Goal: Information Seeking & Learning: Check status

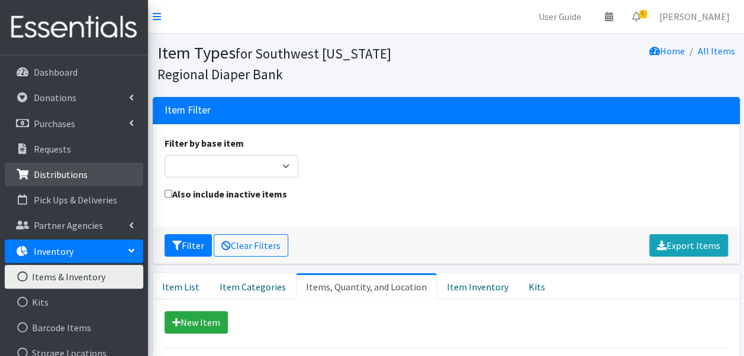
click at [66, 173] on p "Distributions" at bounding box center [61, 175] width 54 height 12
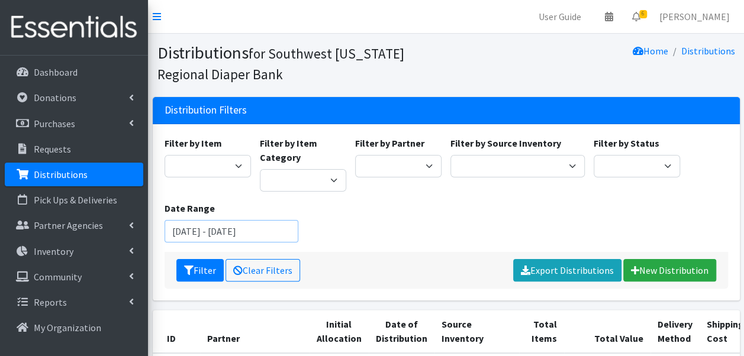
click at [230, 232] on input "July 4, 2025 - October 4, 2025" at bounding box center [232, 231] width 134 height 22
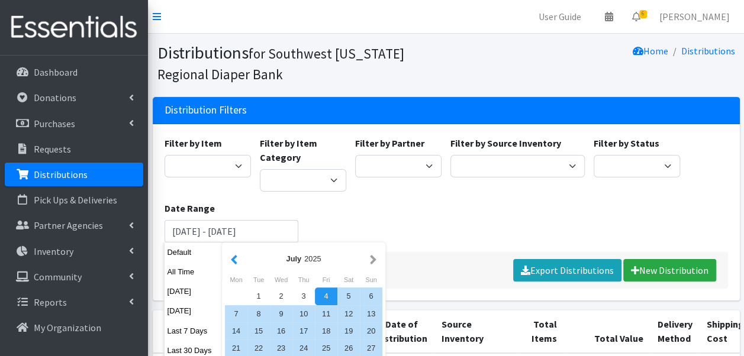
click at [234, 264] on button "button" at bounding box center [234, 259] width 12 height 15
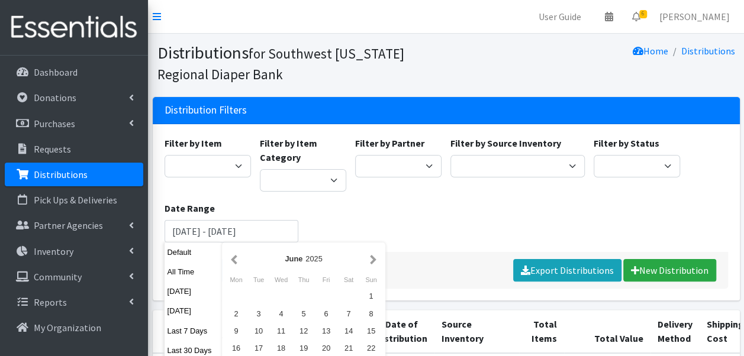
click at [234, 264] on button "button" at bounding box center [234, 259] width 12 height 15
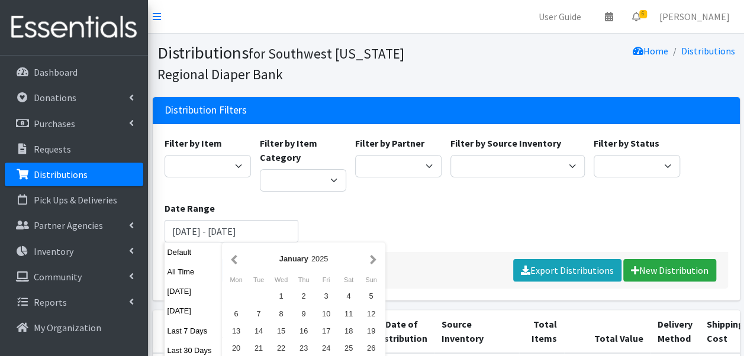
click at [234, 264] on button "button" at bounding box center [234, 259] width 12 height 15
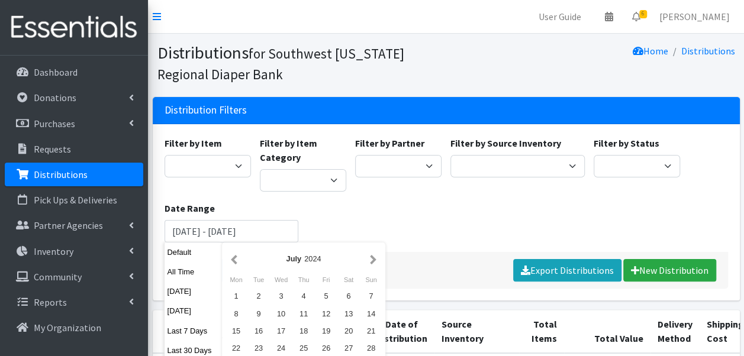
click at [234, 264] on button "button" at bounding box center [234, 259] width 12 height 15
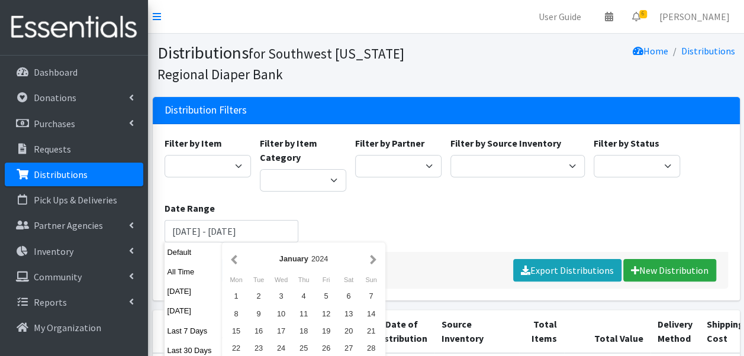
click at [234, 264] on button "button" at bounding box center [234, 259] width 12 height 15
click at [372, 263] on button "button" at bounding box center [373, 259] width 12 height 15
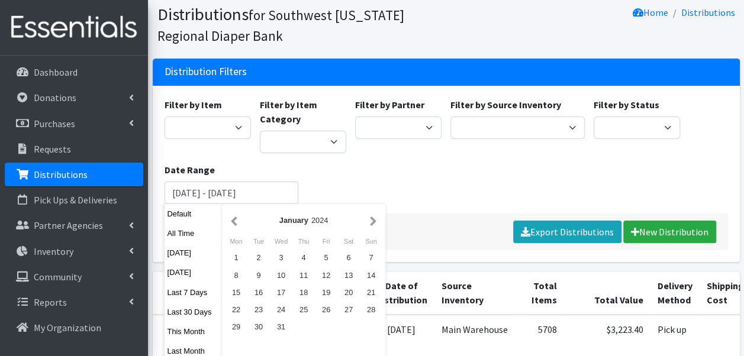
scroll to position [81, 0]
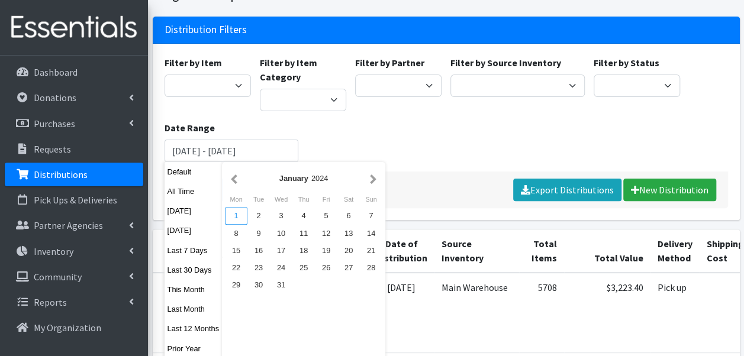
click at [233, 218] on div "1" at bounding box center [236, 215] width 22 height 17
click at [371, 177] on button "button" at bounding box center [373, 178] width 12 height 15
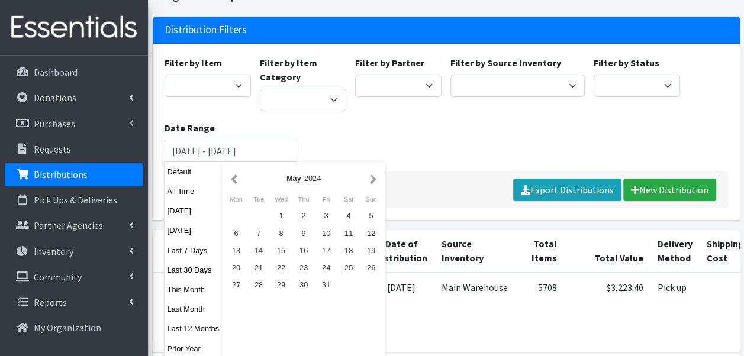
click at [371, 177] on button "button" at bounding box center [373, 178] width 12 height 15
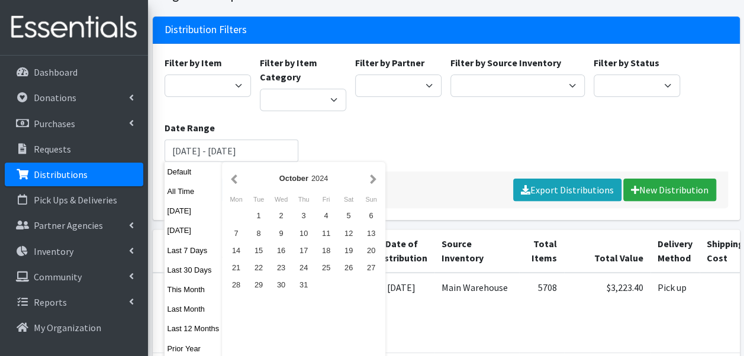
click at [371, 177] on button "button" at bounding box center [373, 178] width 12 height 15
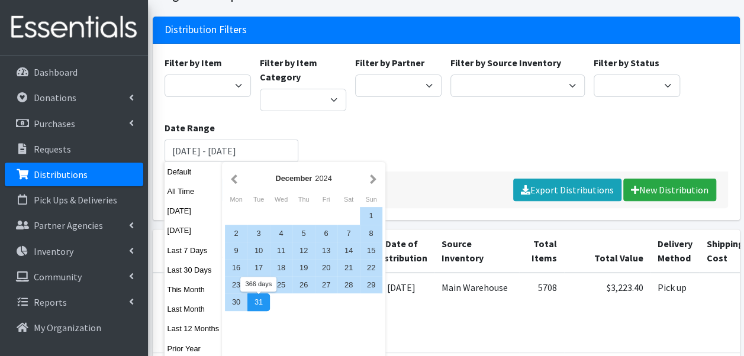
click at [255, 301] on div "31" at bounding box center [258, 302] width 22 height 17
type input "January 1, 2024 - December 31, 2024"
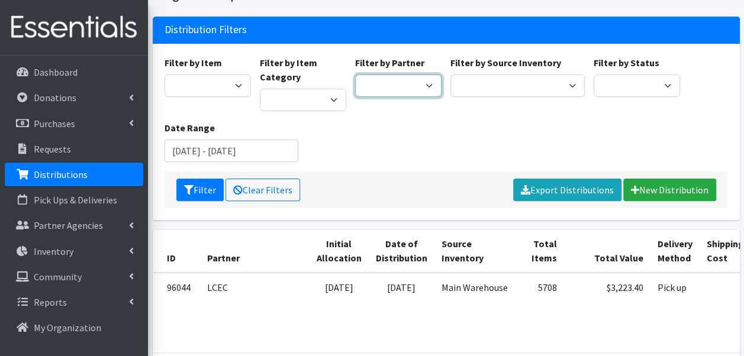
click at [397, 83] on select "ACT Abuse Counseling & Treatment Bayshore Fire Department [PERSON_NAME][GEOGRAP…" at bounding box center [398, 86] width 86 height 22
select select "3690"
click at [355, 75] on select "ACT Abuse Counseling & Treatment Bayshore Fire Department [PERSON_NAME][GEOGRAP…" at bounding box center [398, 86] width 86 height 22
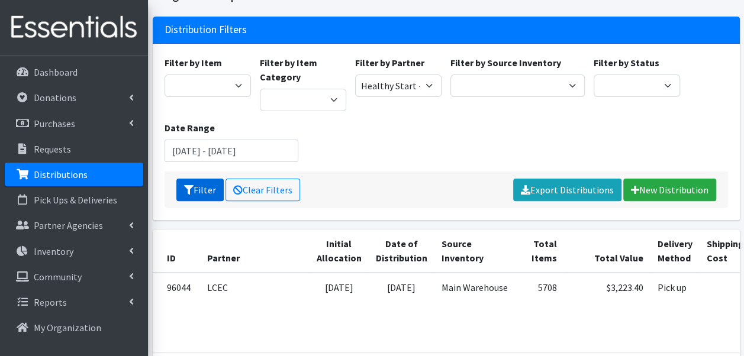
click at [191, 191] on icon "submit" at bounding box center [188, 189] width 9 height 9
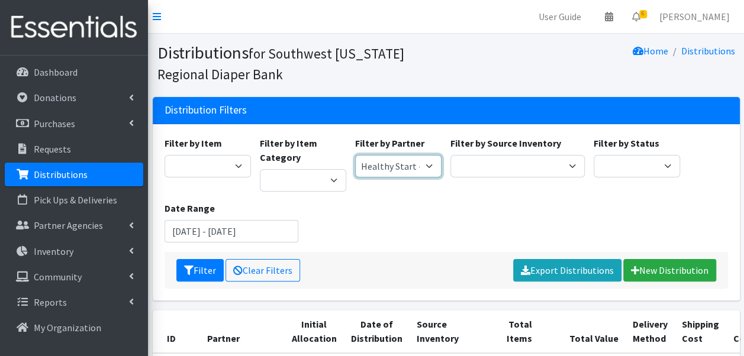
click at [412, 168] on select "ACT Abuse Counseling & Treatment Bayshore Fire Department Bonita Springs Assist…" at bounding box center [398, 166] width 86 height 22
select select "3683"
click at [355, 155] on select "ACT Abuse Counseling & Treatment Bayshore Fire Department Bonita Springs Assist…" at bounding box center [398, 166] width 86 height 22
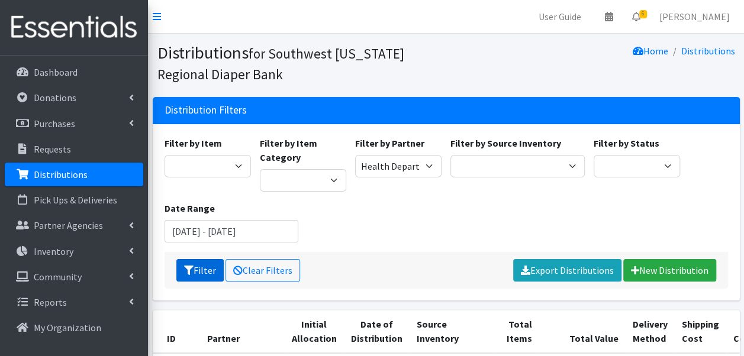
click at [199, 264] on button "Filter" at bounding box center [199, 270] width 47 height 22
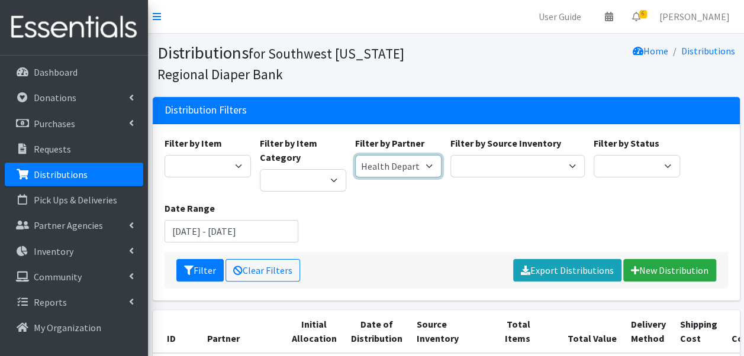
click at [407, 161] on select "ACT Abuse Counseling & Treatment Bayshore Fire Department Bonita Springs Assist…" at bounding box center [398, 166] width 86 height 22
select select "3824"
click at [355, 155] on select "ACT Abuse Counseling & Treatment Bayshore Fire Department Bonita Springs Assist…" at bounding box center [398, 166] width 86 height 22
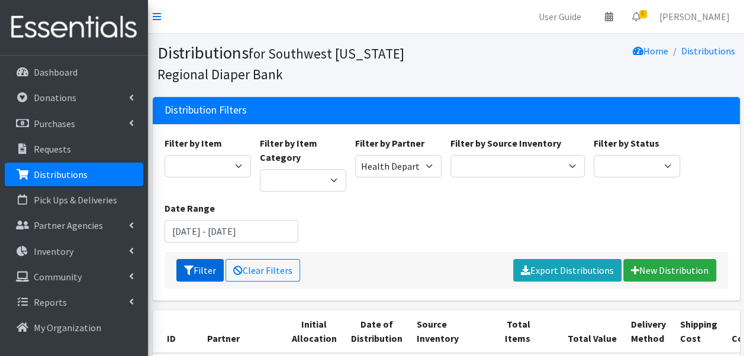
click at [195, 271] on button "Filter" at bounding box center [199, 270] width 47 height 22
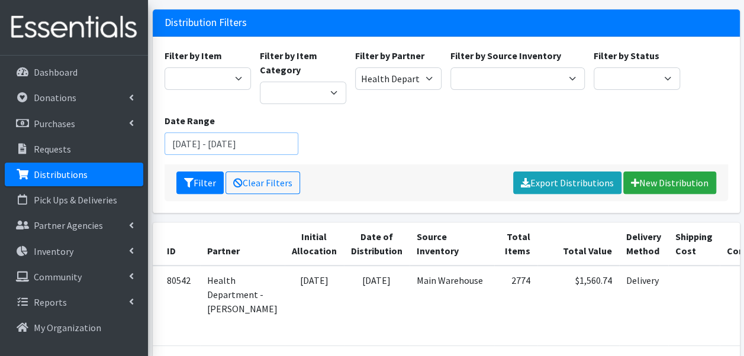
click at [223, 135] on input "[DATE] - [DATE]" at bounding box center [232, 144] width 134 height 22
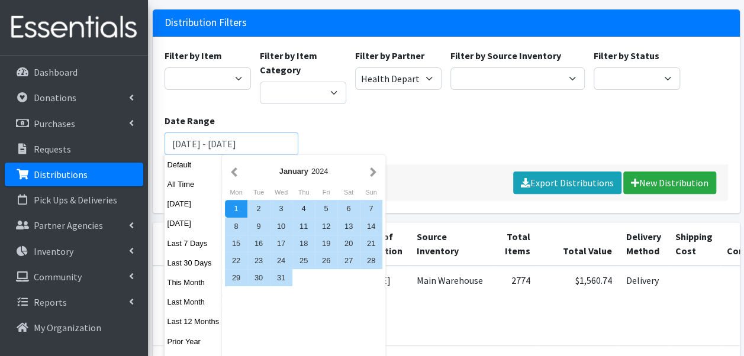
click at [261, 143] on input "[DATE] - [DATE]" at bounding box center [232, 144] width 134 height 22
click at [371, 172] on button "button" at bounding box center [373, 171] width 12 height 15
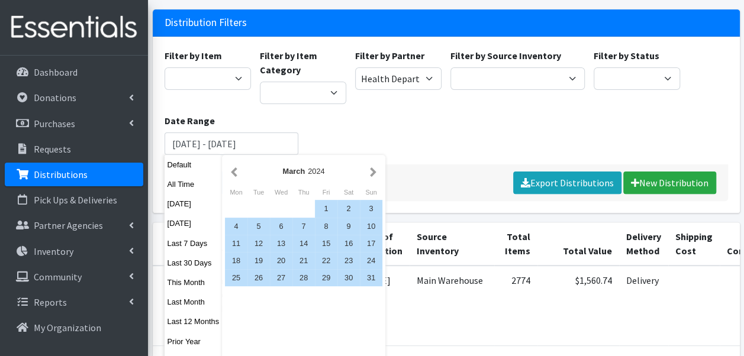
click at [371, 172] on button "button" at bounding box center [373, 171] width 12 height 15
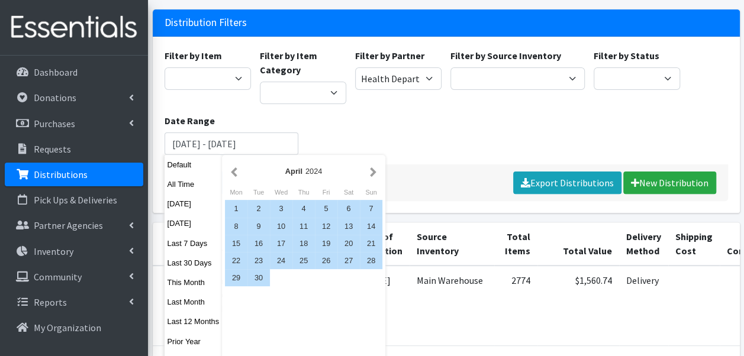
click at [371, 172] on button "button" at bounding box center [373, 171] width 12 height 15
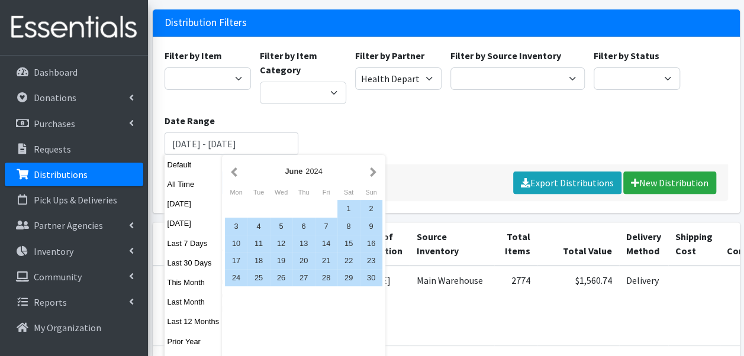
click at [371, 172] on button "button" at bounding box center [373, 171] width 12 height 15
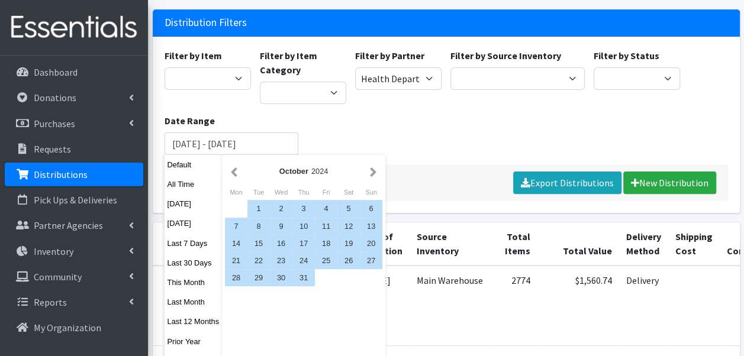
click at [371, 172] on button "button" at bounding box center [373, 171] width 12 height 15
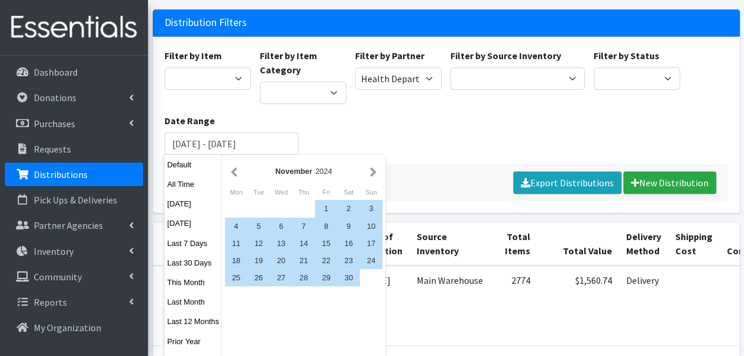
click at [371, 172] on button "button" at bounding box center [373, 171] width 12 height 15
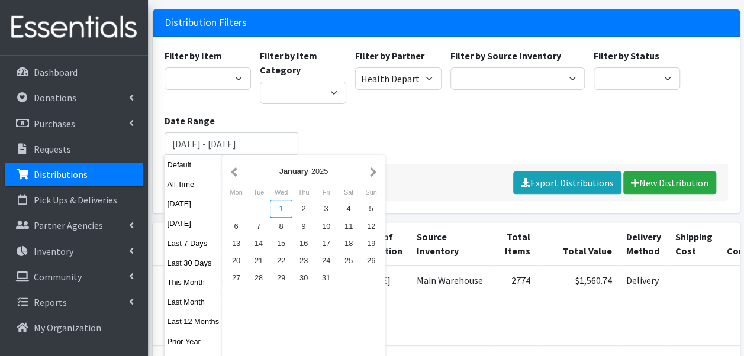
click at [277, 207] on div "1" at bounding box center [281, 208] width 22 height 17
click at [373, 171] on button "button" at bounding box center [373, 171] width 12 height 15
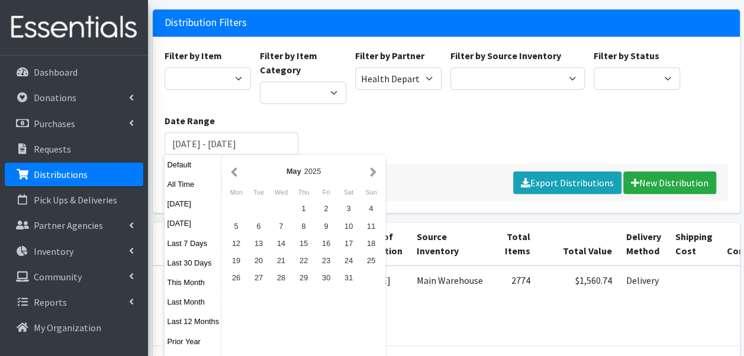
click at [373, 171] on button "button" at bounding box center [373, 171] width 12 height 15
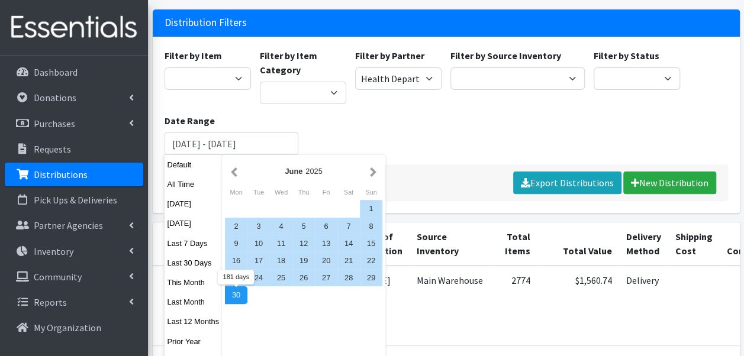
click at [235, 292] on div "30" at bounding box center [236, 295] width 22 height 17
type input "[DATE] - [DATE]"
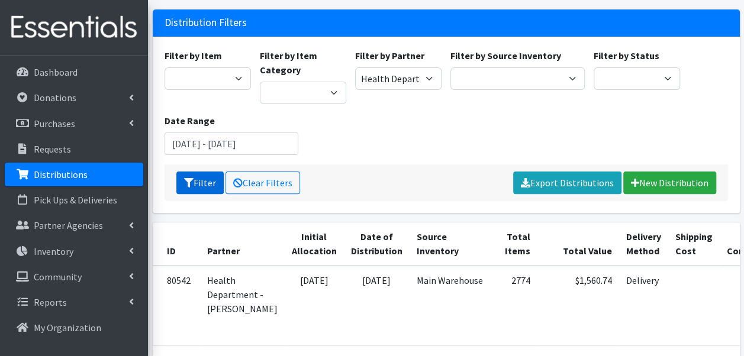
click at [202, 182] on button "Filter" at bounding box center [199, 183] width 47 height 22
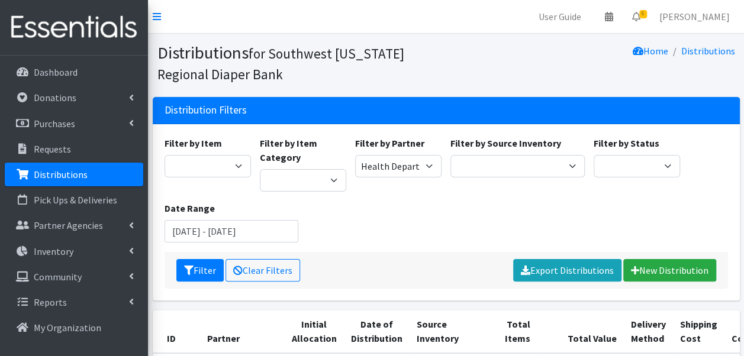
click at [202, 182] on div "Filter by Item Baby Food Bed Pads (Cloth) Bibs (Adult & Child) Blood Pressure C…" at bounding box center [207, 164] width 95 height 56
click at [404, 162] on select "ACT Abuse Counseling & Treatment Bayshore Fire Department [PERSON_NAME][GEOGRAP…" at bounding box center [398, 166] width 86 height 22
click at [355, 155] on select "ACT Abuse Counseling & Treatment Bayshore Fire Department [PERSON_NAME][GEOGRAP…" at bounding box center [398, 166] width 86 height 22
click at [403, 160] on select "ACT Abuse Counseling & Treatment Bayshore Fire Department Bonita Springs Assist…" at bounding box center [398, 166] width 86 height 22
select select "3690"
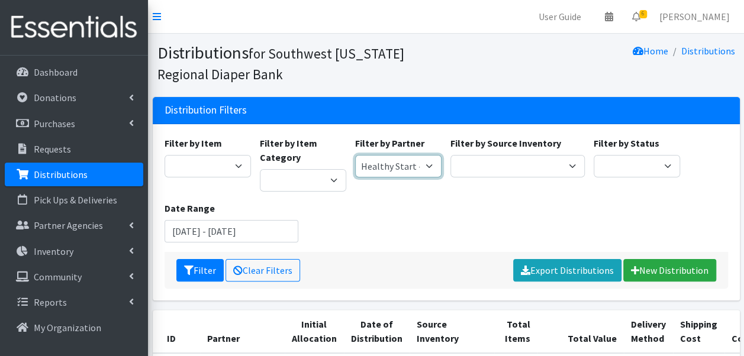
click at [355, 155] on select "ACT Abuse Counseling & Treatment Bayshore Fire Department Bonita Springs Assist…" at bounding box center [398, 166] width 86 height 22
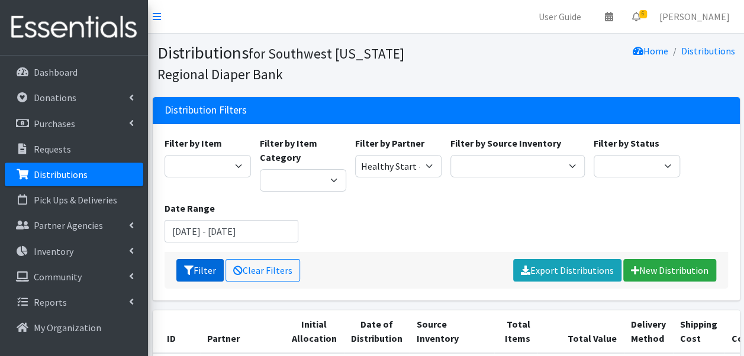
click at [197, 270] on button "Filter" at bounding box center [199, 270] width 47 height 22
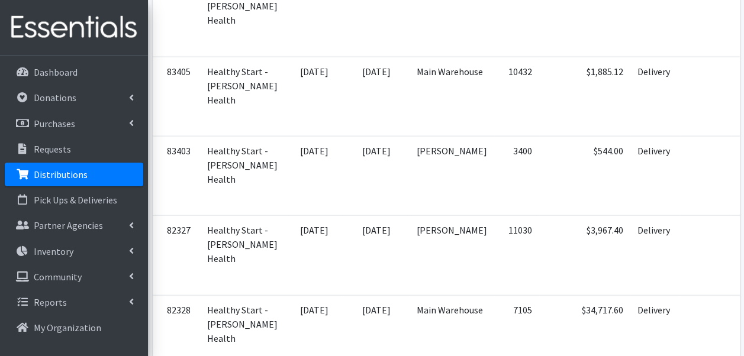
scroll to position [1317, 0]
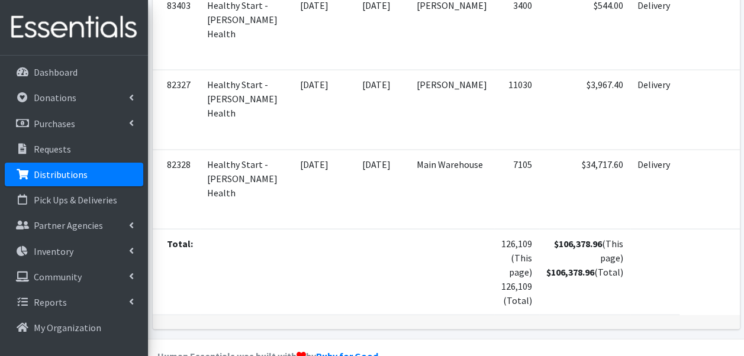
click at [494, 247] on td "126,109 (This page) 126,109 (Total)" at bounding box center [516, 273] width 45 height 86
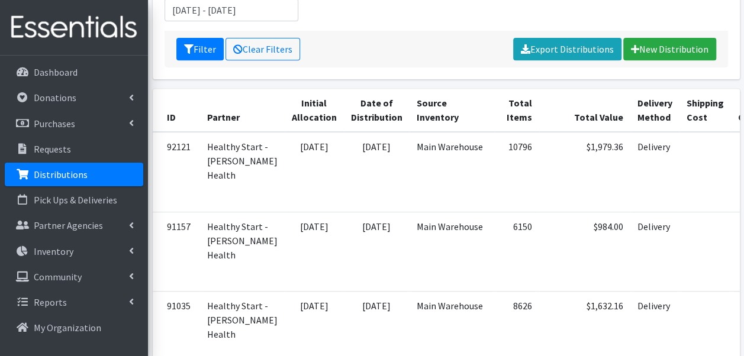
scroll to position [0, 0]
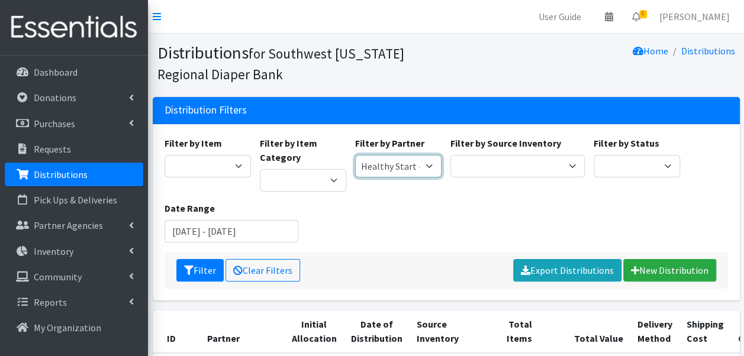
click at [409, 163] on select "ACT Abuse Counseling & Treatment Bayshore Fire Department [PERSON_NAME][GEOGRAP…" at bounding box center [398, 166] width 86 height 22
select select "3683"
click at [355, 155] on select "ACT Abuse Counseling & Treatment Bayshore Fire Department [PERSON_NAME][GEOGRAP…" at bounding box center [398, 166] width 86 height 22
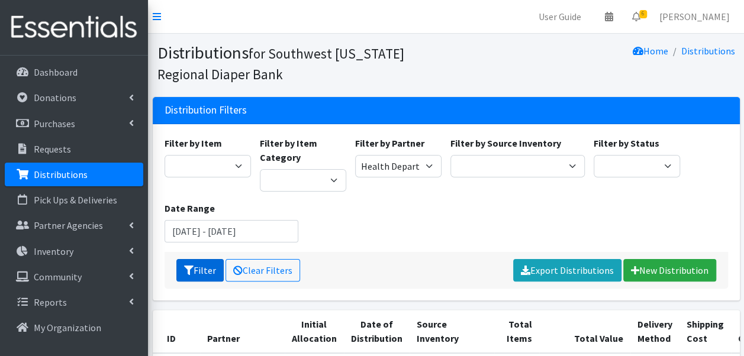
click at [198, 262] on button "Filter" at bounding box center [199, 270] width 47 height 22
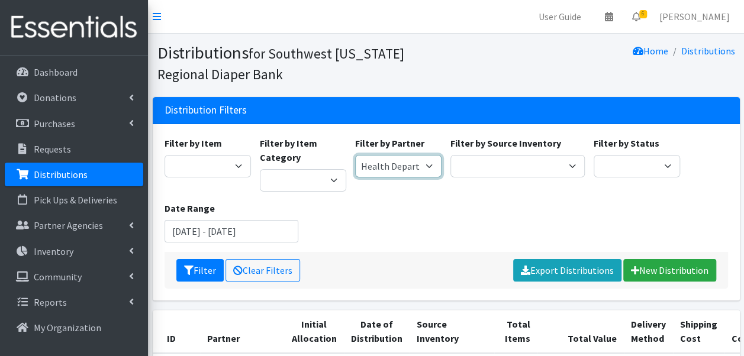
click at [405, 168] on select "ACT Abuse Counseling & Treatment Bayshore Fire Department [PERSON_NAME][GEOGRAP…" at bounding box center [398, 166] width 86 height 22
select select "3824"
click at [355, 155] on select "ACT Abuse Counseling & Treatment Bayshore Fire Department [PERSON_NAME][GEOGRAP…" at bounding box center [398, 166] width 86 height 22
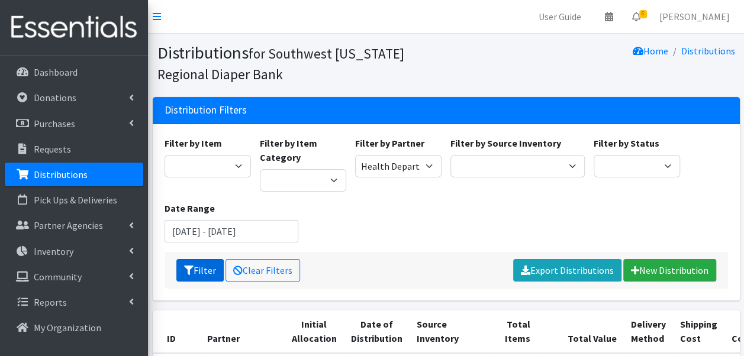
click at [209, 268] on button "Filter" at bounding box center [199, 270] width 47 height 22
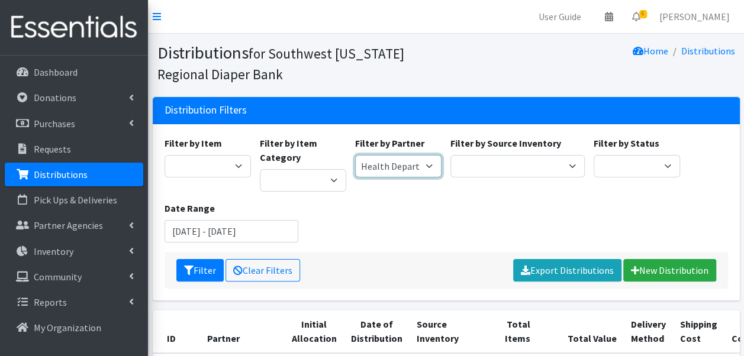
click at [378, 166] on select "ACT Abuse Counseling & Treatment Bayshore Fire Department Bonita Springs Assist…" at bounding box center [398, 166] width 86 height 22
select select "3690"
click at [355, 155] on select "ACT Abuse Counseling & Treatment Bayshore Fire Department Bonita Springs Assist…" at bounding box center [398, 166] width 86 height 22
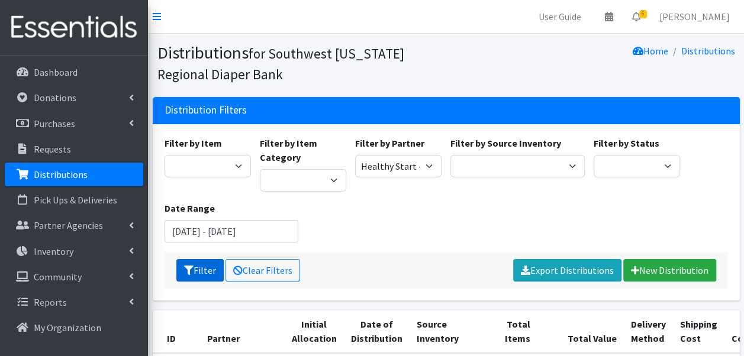
click at [200, 269] on button "Filter" at bounding box center [199, 270] width 47 height 22
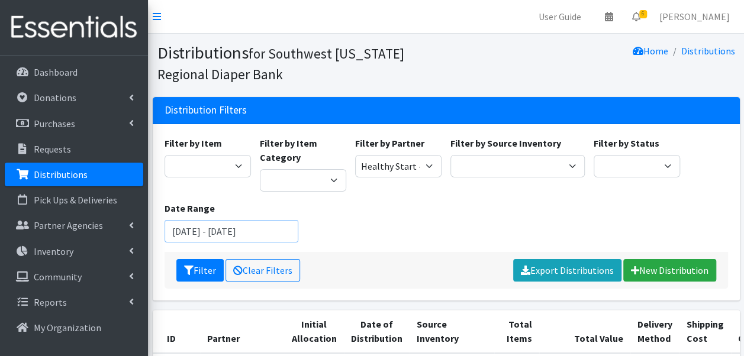
click at [218, 235] on input "[DATE] - [DATE]" at bounding box center [232, 231] width 134 height 22
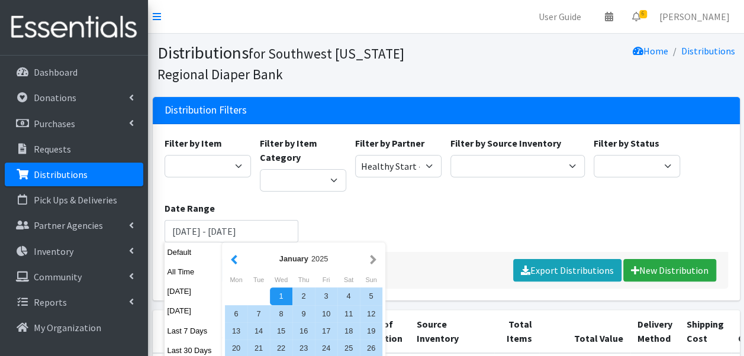
click at [232, 258] on button "button" at bounding box center [234, 259] width 12 height 15
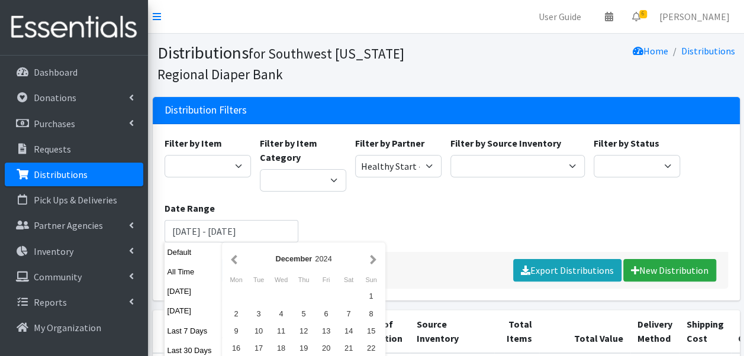
click at [232, 258] on button "button" at bounding box center [234, 259] width 12 height 15
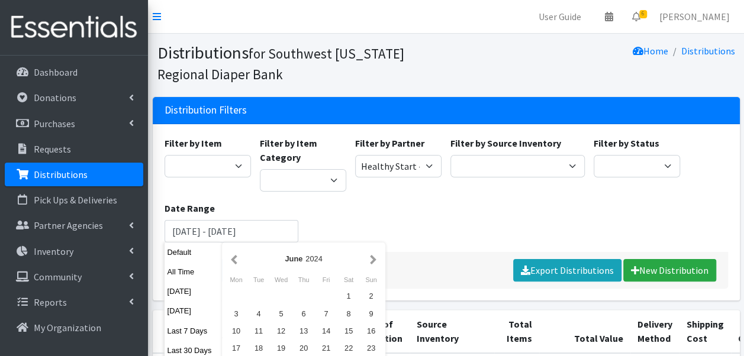
click at [232, 258] on button "button" at bounding box center [234, 259] width 12 height 15
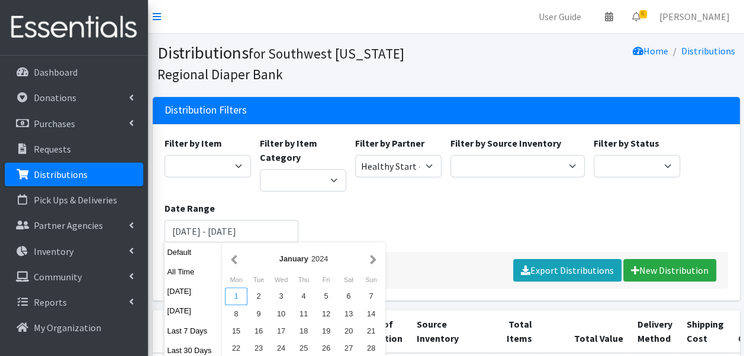
click at [238, 298] on div "1" at bounding box center [236, 296] width 22 height 17
click at [371, 261] on button "button" at bounding box center [373, 259] width 12 height 15
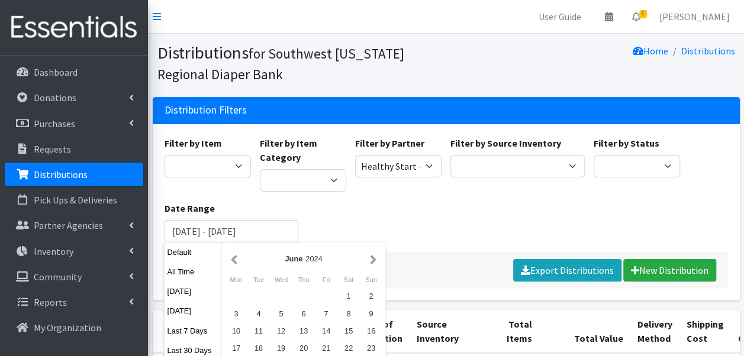
click at [371, 261] on button "button" at bounding box center [373, 259] width 12 height 15
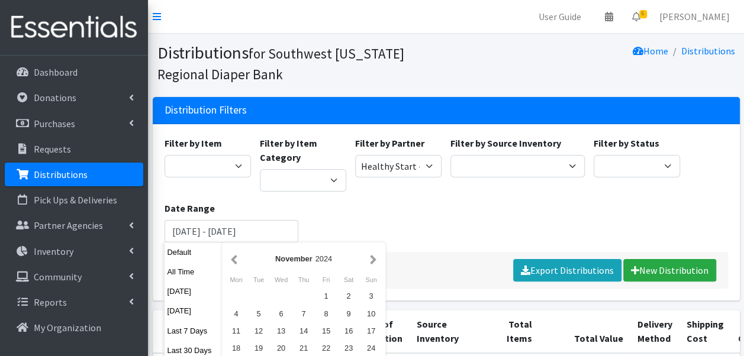
click at [371, 261] on button "button" at bounding box center [373, 259] width 12 height 15
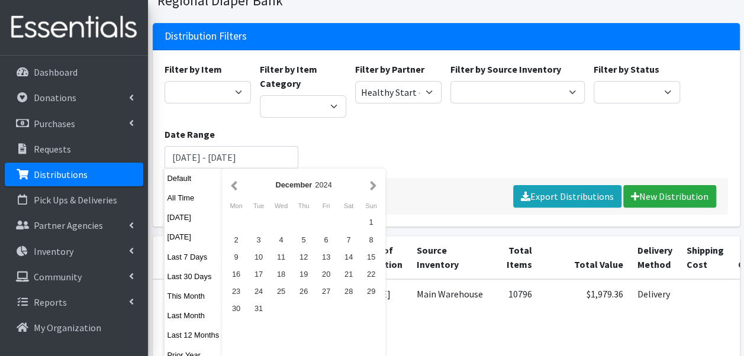
scroll to position [79, 0]
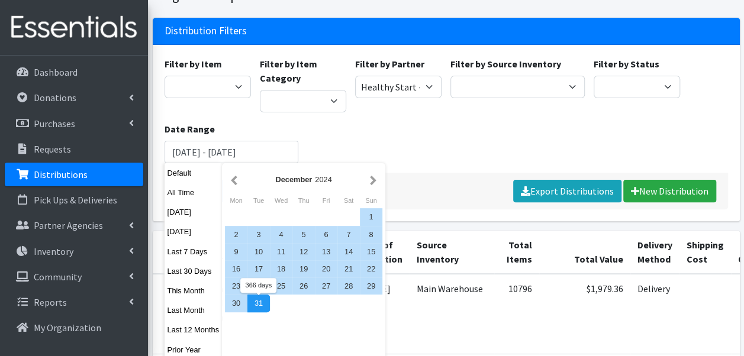
click at [261, 305] on div "31" at bounding box center [258, 303] width 22 height 17
type input "[DATE] - [DATE]"
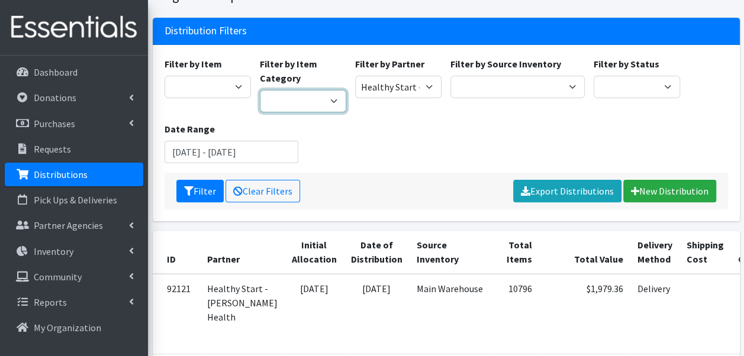
click at [330, 99] on select "Diapers Feminine Products Baby Hygiene Baby Furniture Car Seat Food Misc Health…" at bounding box center [303, 101] width 86 height 22
click at [432, 144] on div "Filter by Item Baby Food Bed Pads (Cloth) Bibs (Adult & Child) Blood Pressure C…" at bounding box center [446, 115] width 573 height 116
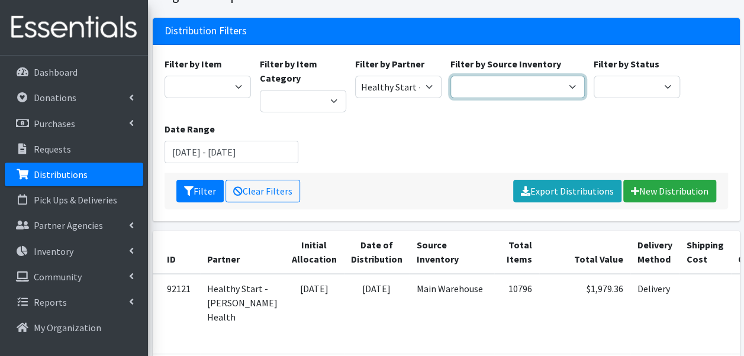
click at [512, 88] on select "Main Warehouse Office United Way Warehouse Winkler" at bounding box center [518, 87] width 134 height 22
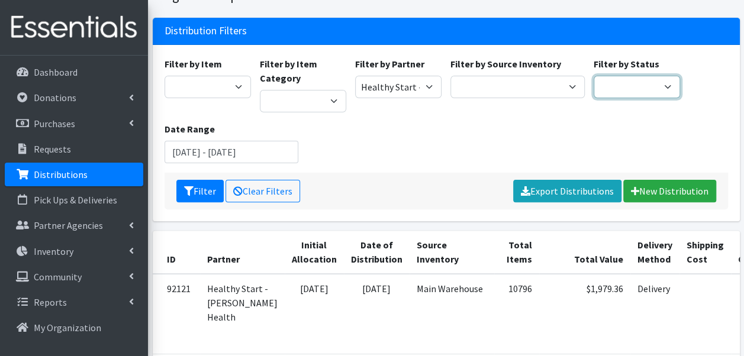
click at [613, 84] on select "Scheduled Complete" at bounding box center [637, 87] width 86 height 22
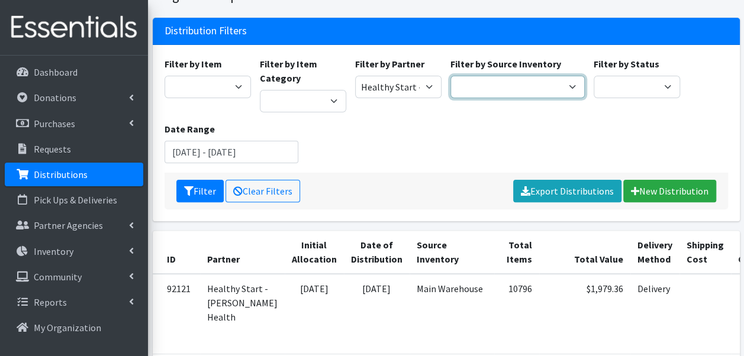
click at [500, 86] on select "Main Warehouse Office United Way Warehouse Winkler" at bounding box center [518, 87] width 134 height 22
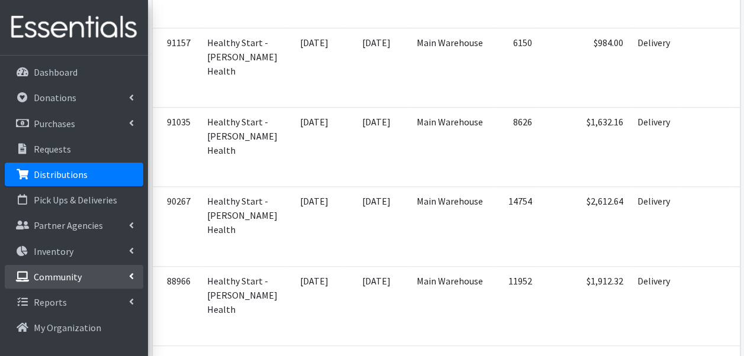
scroll to position [409, 0]
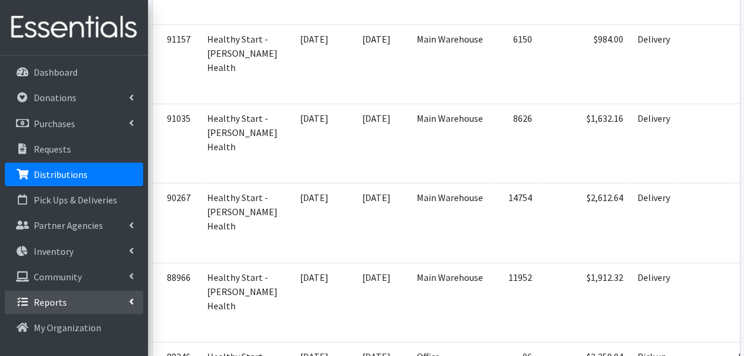
click at [76, 300] on link "Reports" at bounding box center [74, 303] width 139 height 24
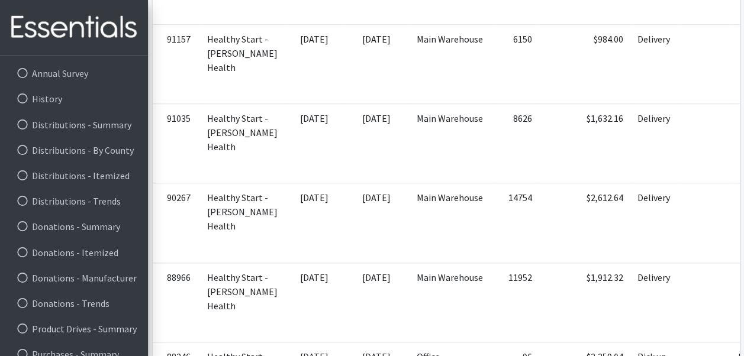
scroll to position [281, 0]
click at [84, 150] on link "Distributions - By County" at bounding box center [74, 150] width 139 height 24
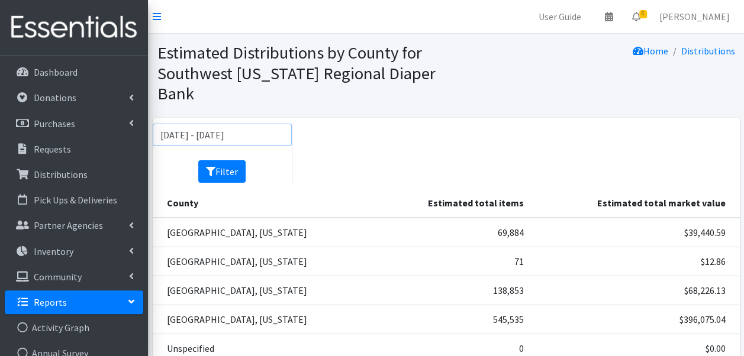
click at [257, 136] on input "[DATE] - [DATE]" at bounding box center [223, 135] width 140 height 22
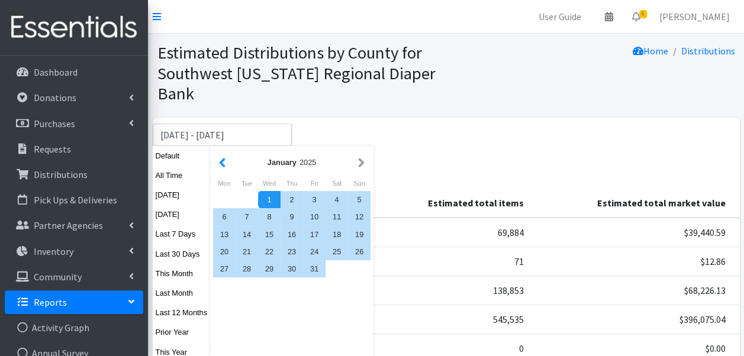
click at [220, 161] on button "button" at bounding box center [222, 162] width 12 height 15
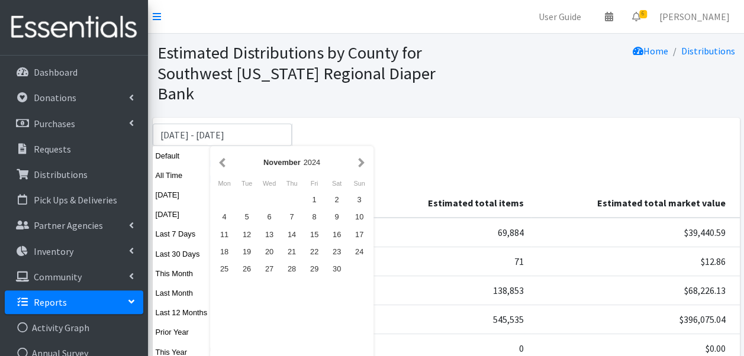
click at [220, 161] on button "button" at bounding box center [222, 162] width 12 height 15
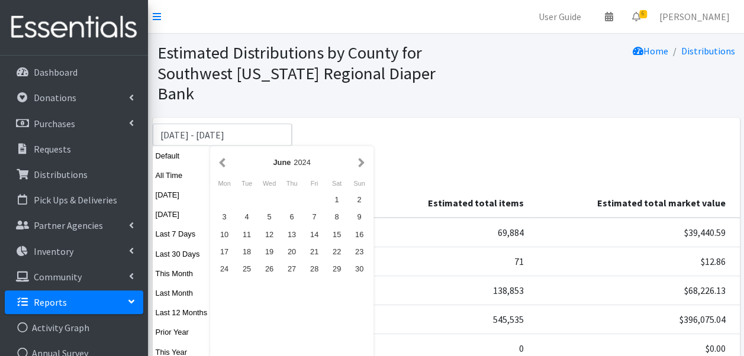
click at [220, 161] on button "button" at bounding box center [222, 162] width 12 height 15
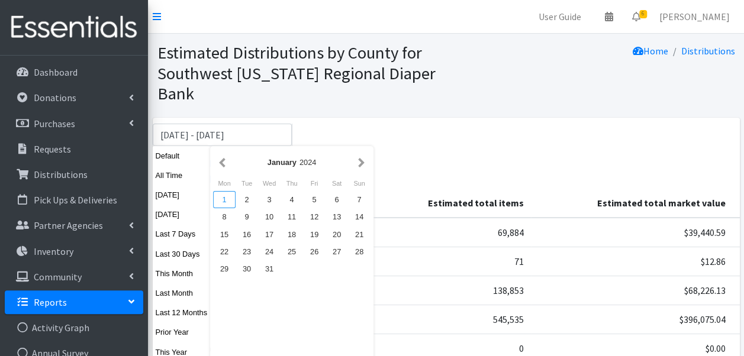
click at [223, 197] on div "1" at bounding box center [224, 199] width 22 height 17
click at [359, 160] on button "button" at bounding box center [361, 162] width 12 height 15
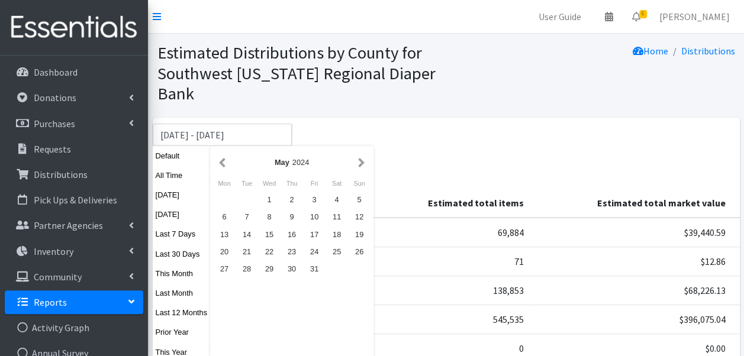
click at [359, 160] on button "button" at bounding box center [361, 162] width 12 height 15
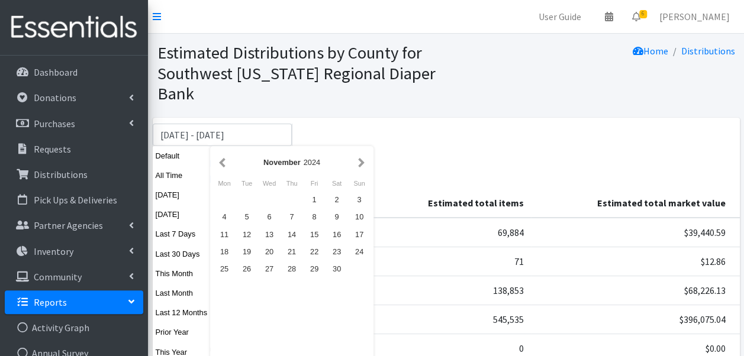
click at [359, 160] on button "button" at bounding box center [361, 162] width 12 height 15
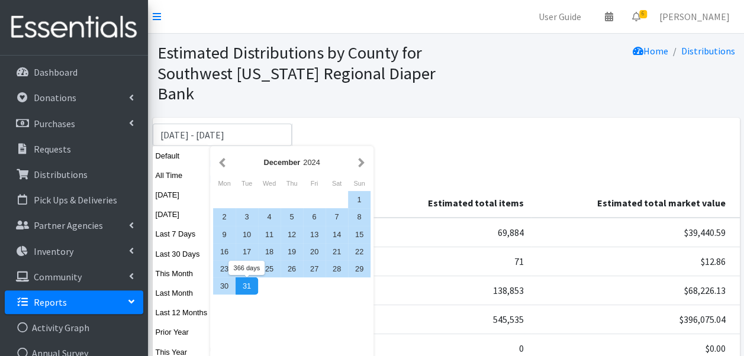
click at [245, 287] on div "31" at bounding box center [247, 286] width 22 height 17
type input "January 1, 2024 - December 31, 2024"
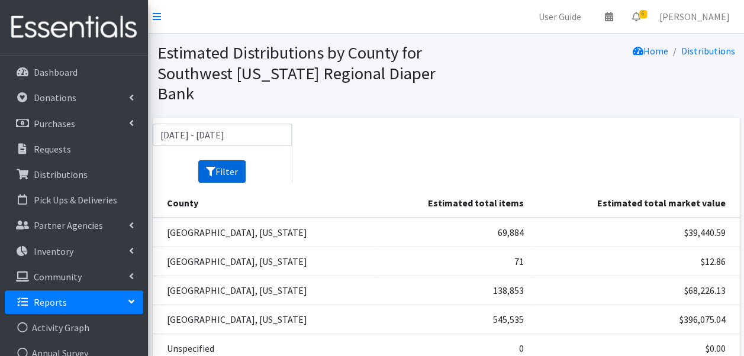
click at [230, 161] on button "Filter" at bounding box center [221, 171] width 47 height 22
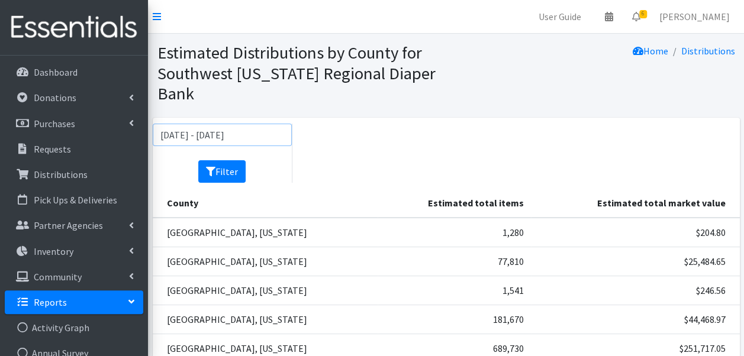
click at [250, 134] on input "January 1, 2024 - December 31, 2024" at bounding box center [223, 135] width 140 height 22
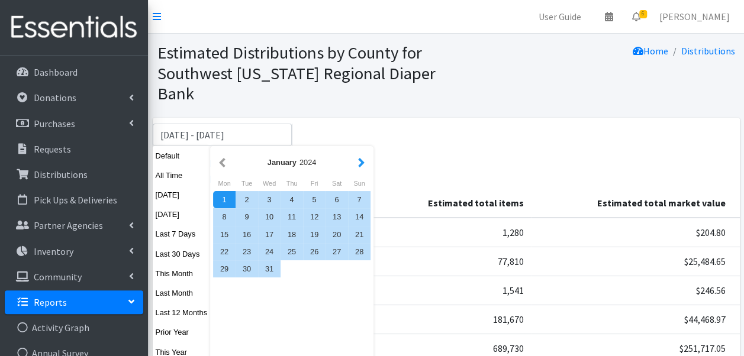
click at [361, 159] on button "button" at bounding box center [361, 162] width 12 height 15
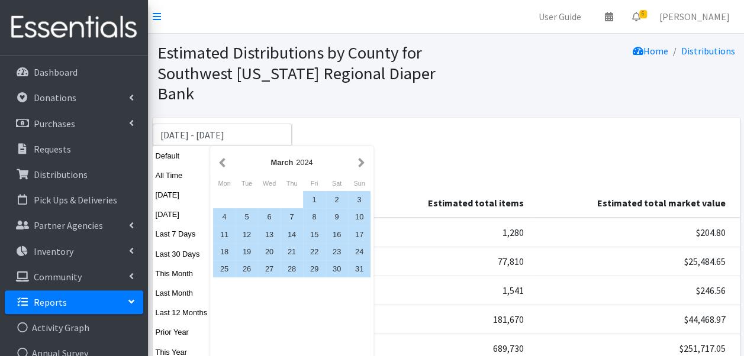
click at [361, 159] on button "button" at bounding box center [361, 162] width 12 height 15
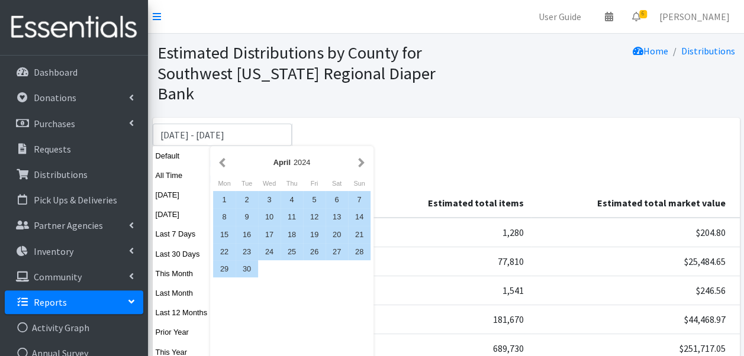
click at [361, 159] on button "button" at bounding box center [361, 162] width 12 height 15
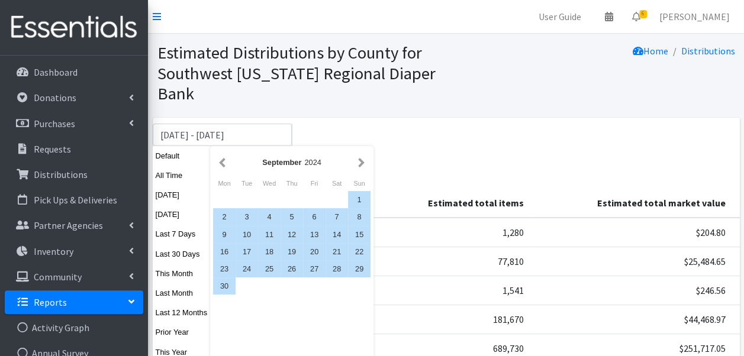
click at [361, 159] on button "button" at bounding box center [361, 162] width 12 height 15
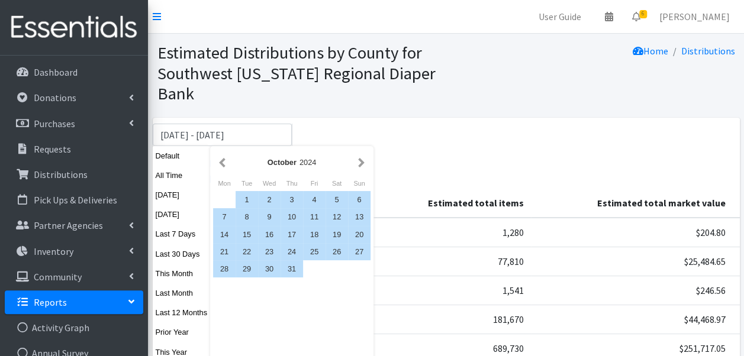
click at [361, 159] on button "button" at bounding box center [361, 162] width 12 height 15
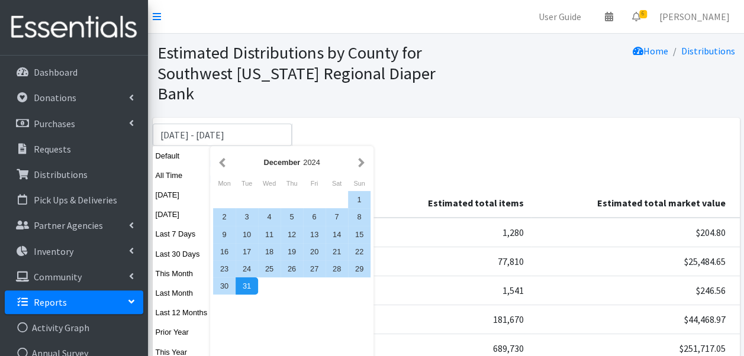
click at [361, 159] on button "button" at bounding box center [361, 162] width 12 height 15
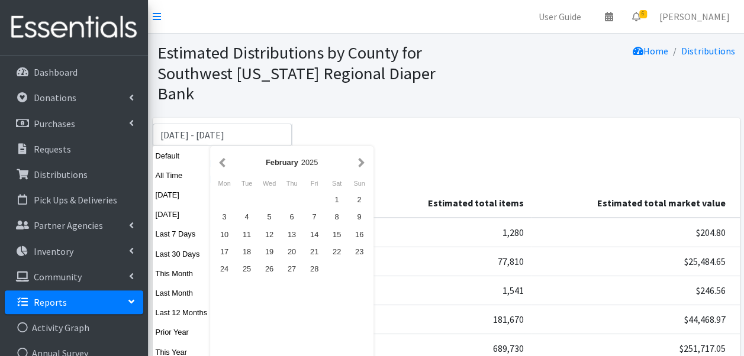
click at [361, 159] on button "button" at bounding box center [361, 162] width 12 height 15
click at [222, 160] on button "button" at bounding box center [222, 162] width 12 height 15
click at [266, 198] on div "1" at bounding box center [269, 199] width 22 height 17
click at [359, 163] on button "button" at bounding box center [361, 162] width 12 height 15
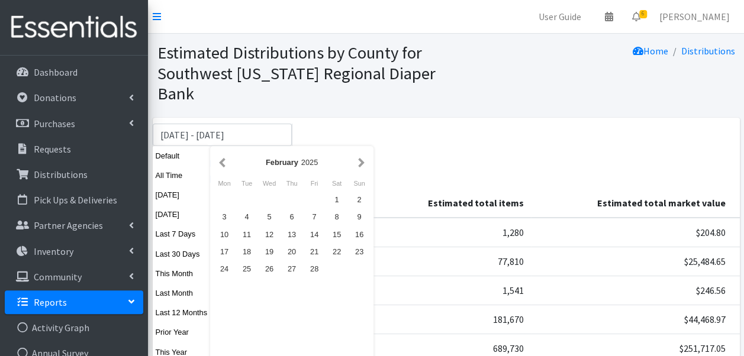
click at [359, 163] on button "button" at bounding box center [361, 162] width 12 height 15
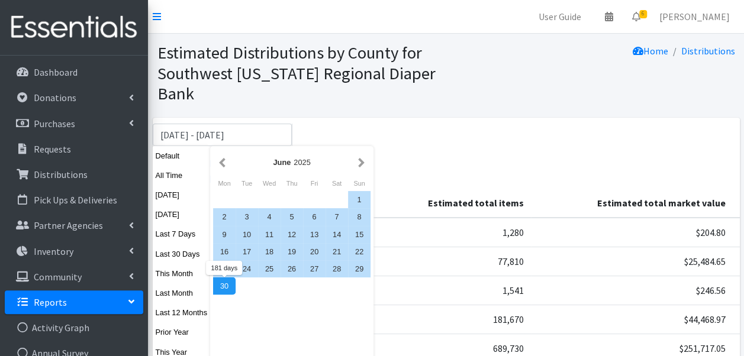
click at [223, 290] on div "30" at bounding box center [224, 286] width 22 height 17
type input "[DATE] - [DATE]"
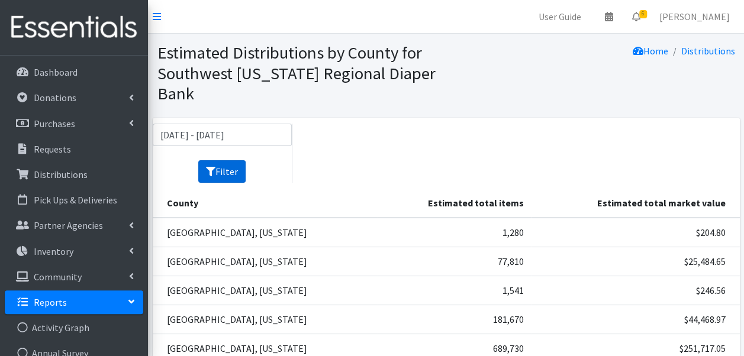
click at [220, 171] on button "Filter" at bounding box center [221, 171] width 47 height 22
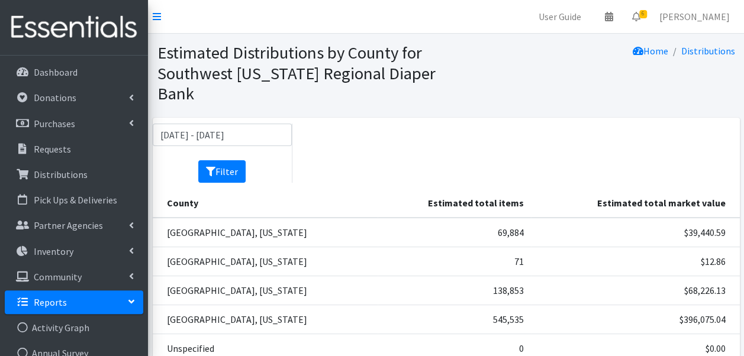
scroll to position [59, 0]
